Goal: Transaction & Acquisition: Purchase product/service

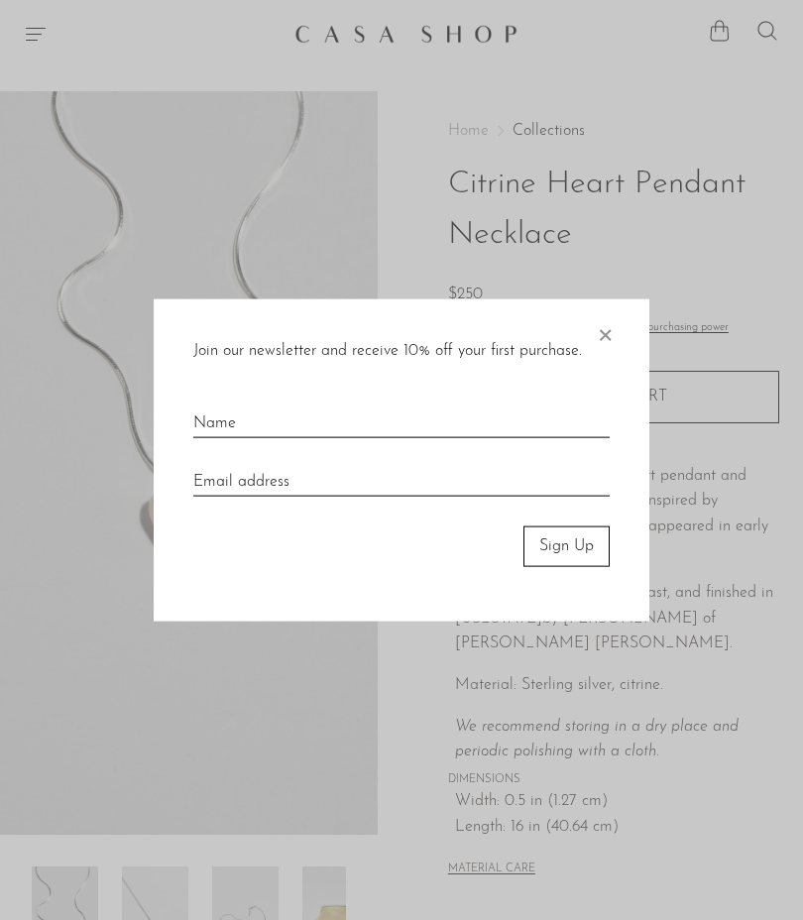
click at [609, 341] on span "×" at bounding box center [605, 330] width 20 height 63
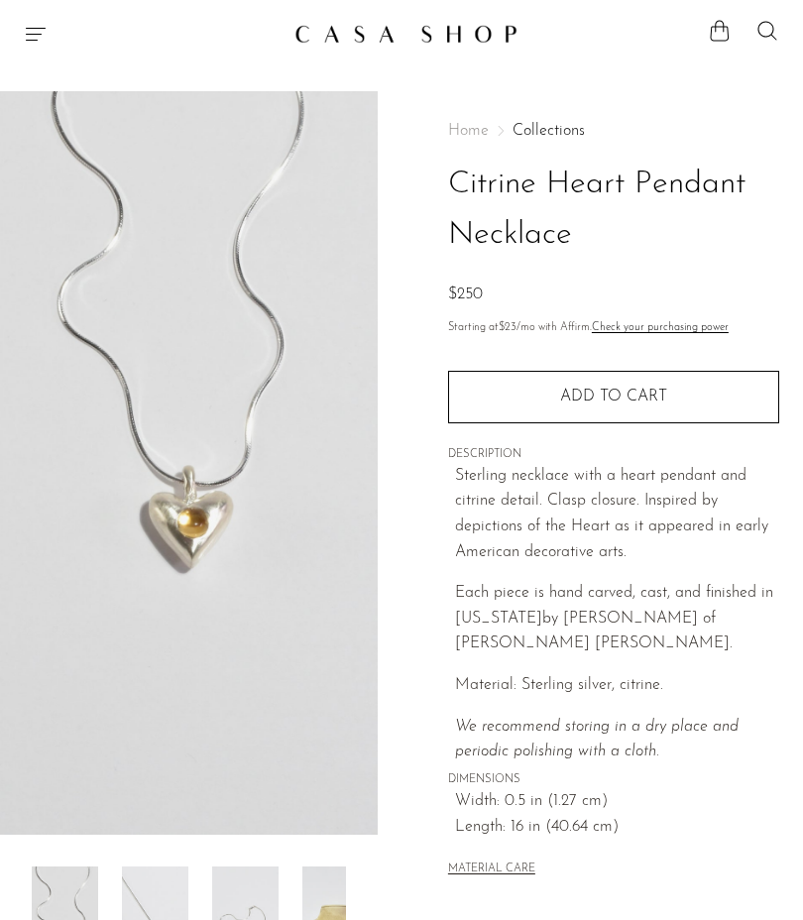
click at [14, 32] on div "Shop Featured New Arrivals Bestsellers Coming Soon Jewelry Jewelry All Earrings…" at bounding box center [401, 34] width 803 height 36
click at [40, 30] on icon "Menu" at bounding box center [36, 34] width 24 height 24
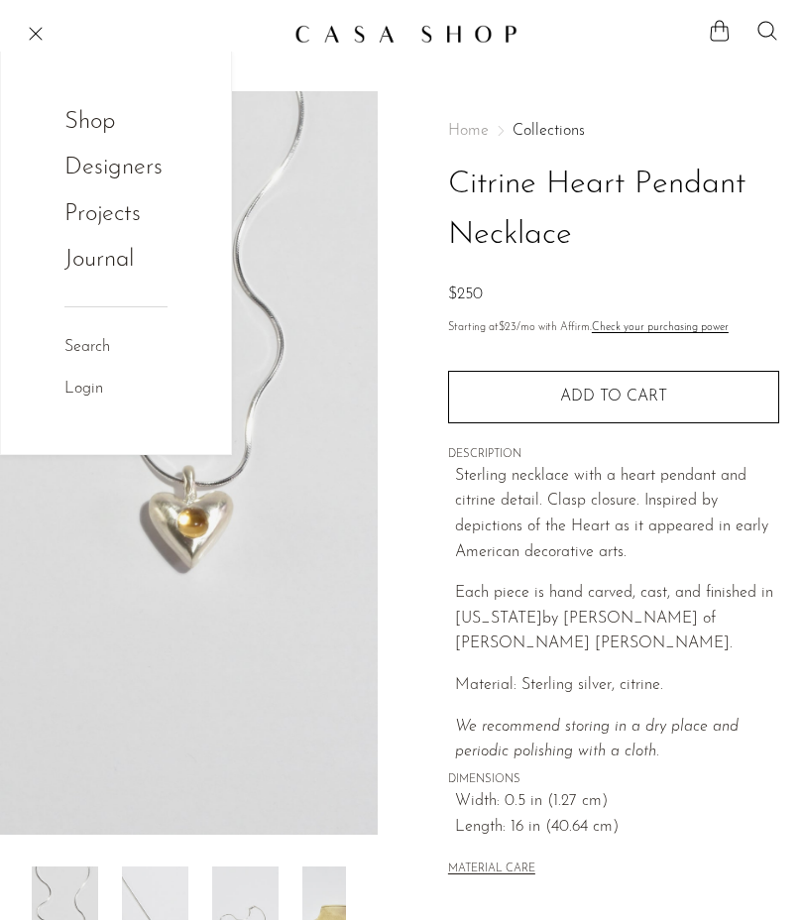
click at [100, 125] on link "Shop" at bounding box center [102, 122] width 77 height 38
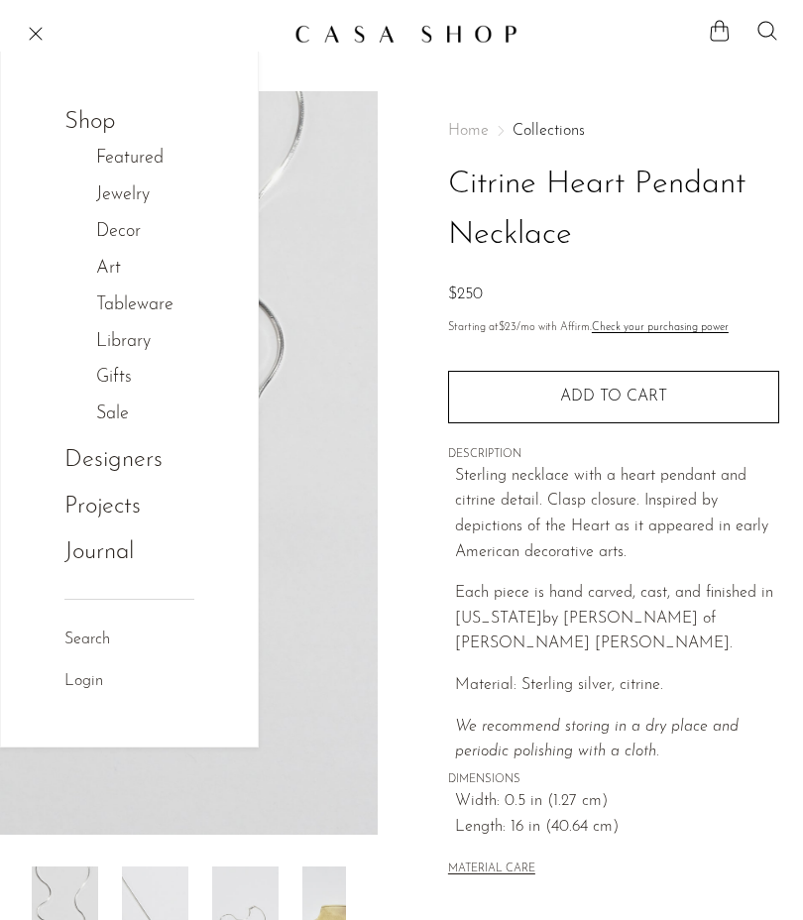
click at [133, 203] on link "Jewelry" at bounding box center [133, 195] width 74 height 29
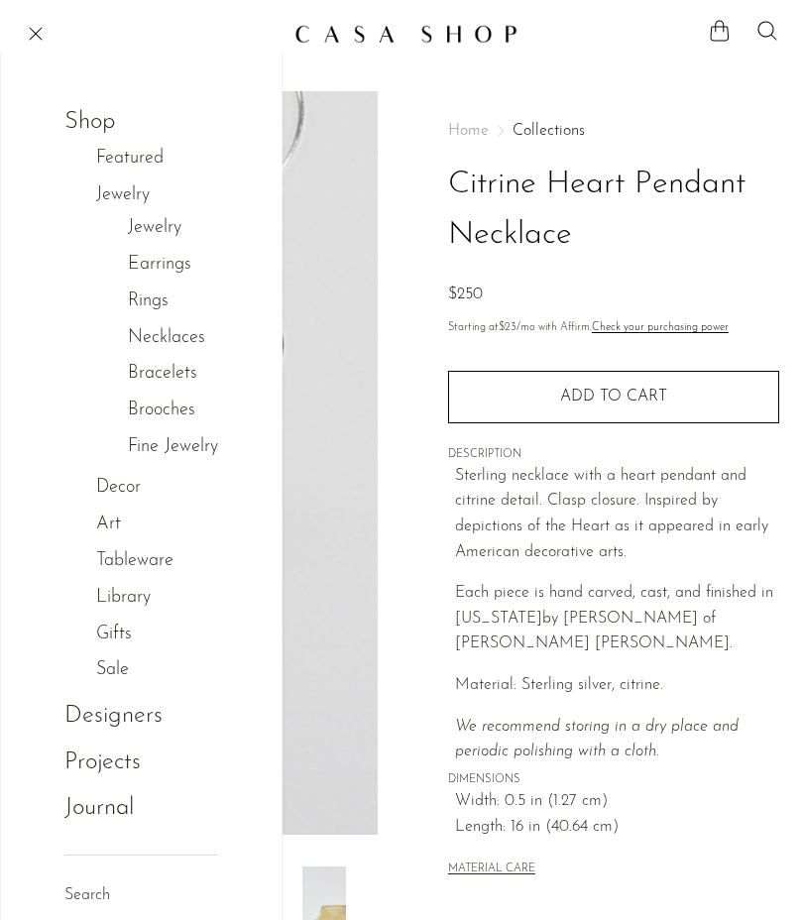
click at [178, 336] on link "Necklaces" at bounding box center [166, 338] width 77 height 29
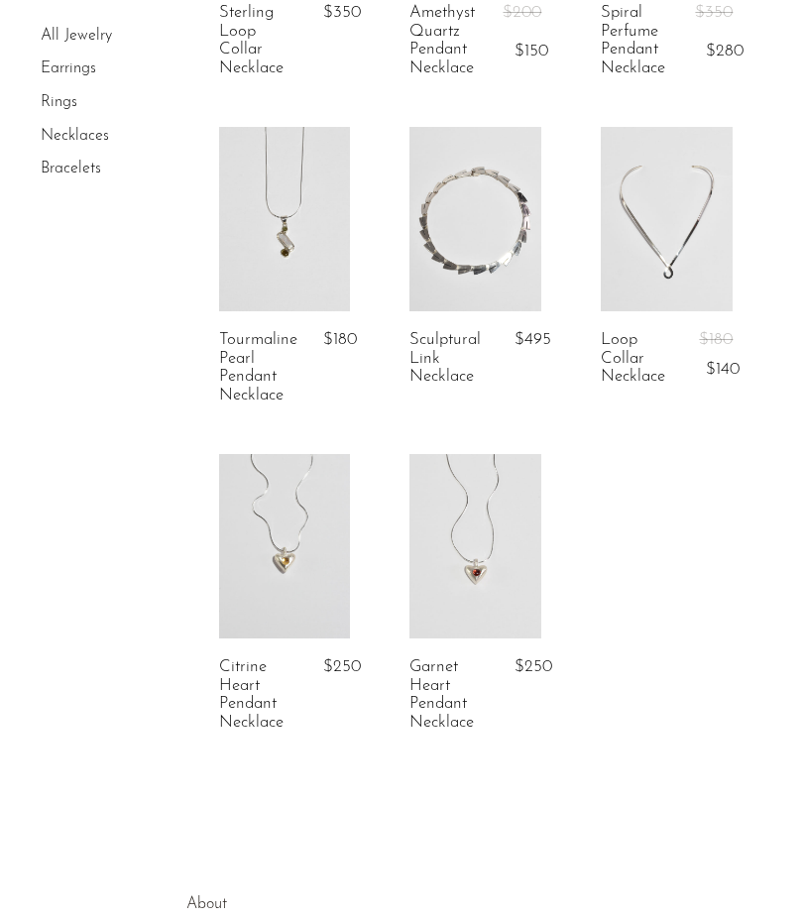
scroll to position [2995, 0]
click at [513, 540] on link at bounding box center [476, 545] width 132 height 184
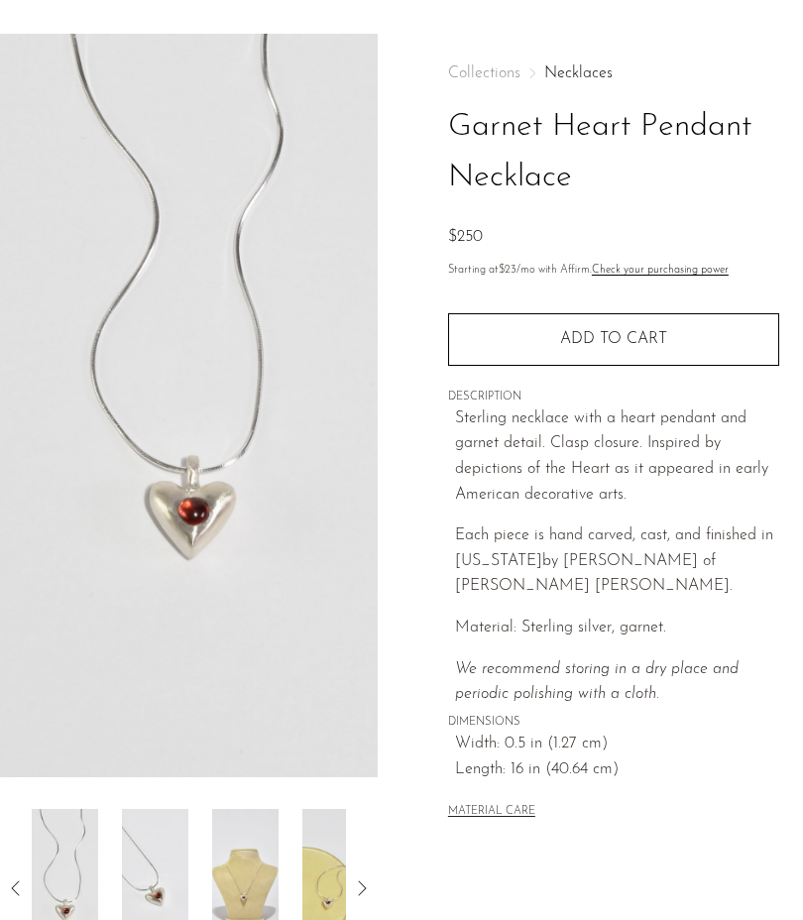
scroll to position [340, 0]
